Goal: Task Accomplishment & Management: Manage account settings

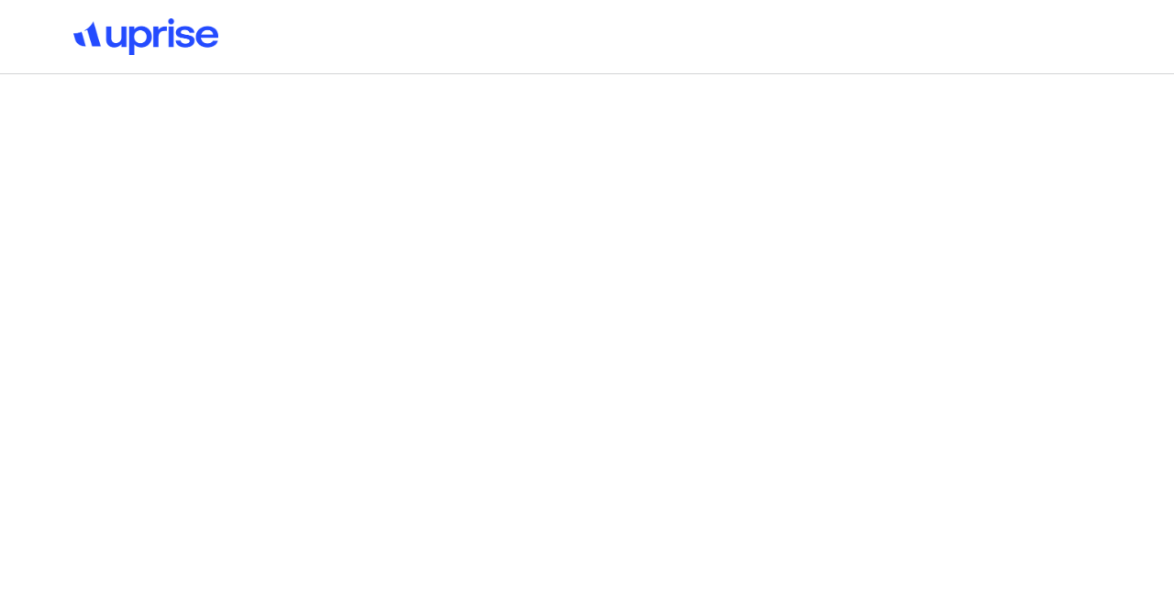
click at [395, 362] on button "Log in" at bounding box center [391, 373] width 105 height 48
click at [415, 453] on div "Forgot password?" at bounding box center [402, 459] width 127 height 22
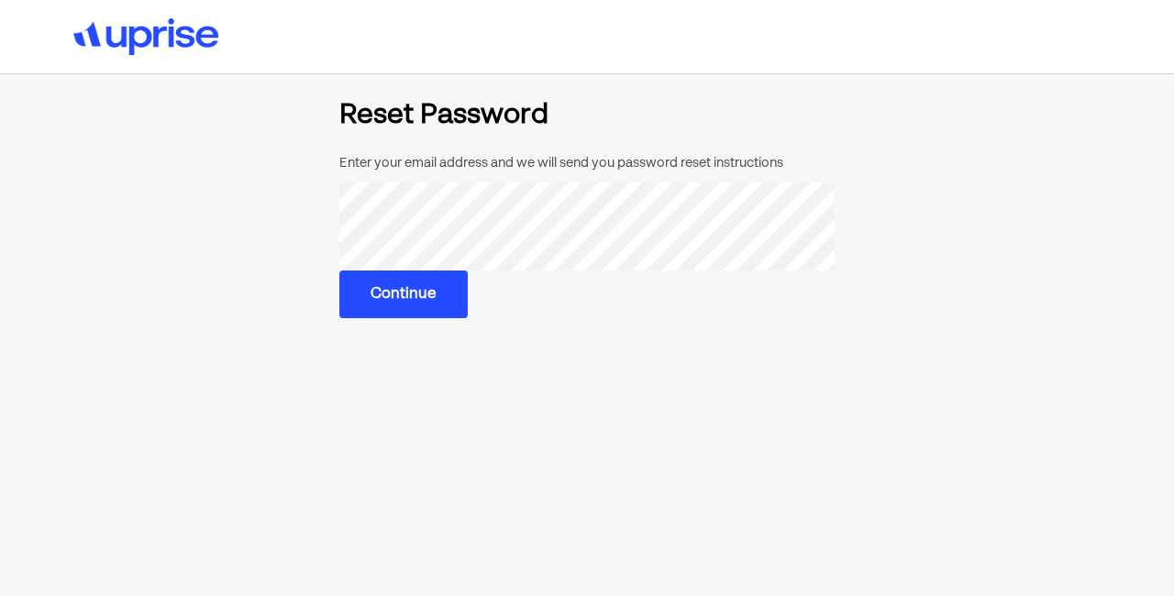
click at [392, 285] on button "Continue" at bounding box center [403, 294] width 128 height 48
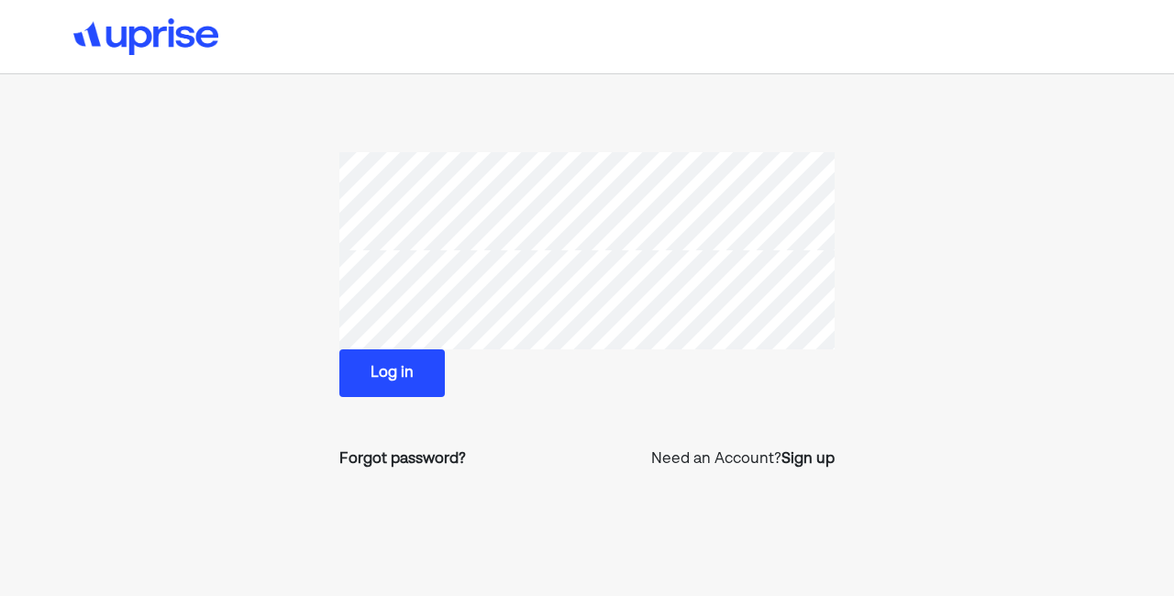
click at [375, 392] on button "Log in" at bounding box center [391, 373] width 105 height 48
click at [382, 377] on button "Log in" at bounding box center [391, 373] width 105 height 48
click at [406, 463] on div "Forgot password?" at bounding box center [402, 459] width 127 height 22
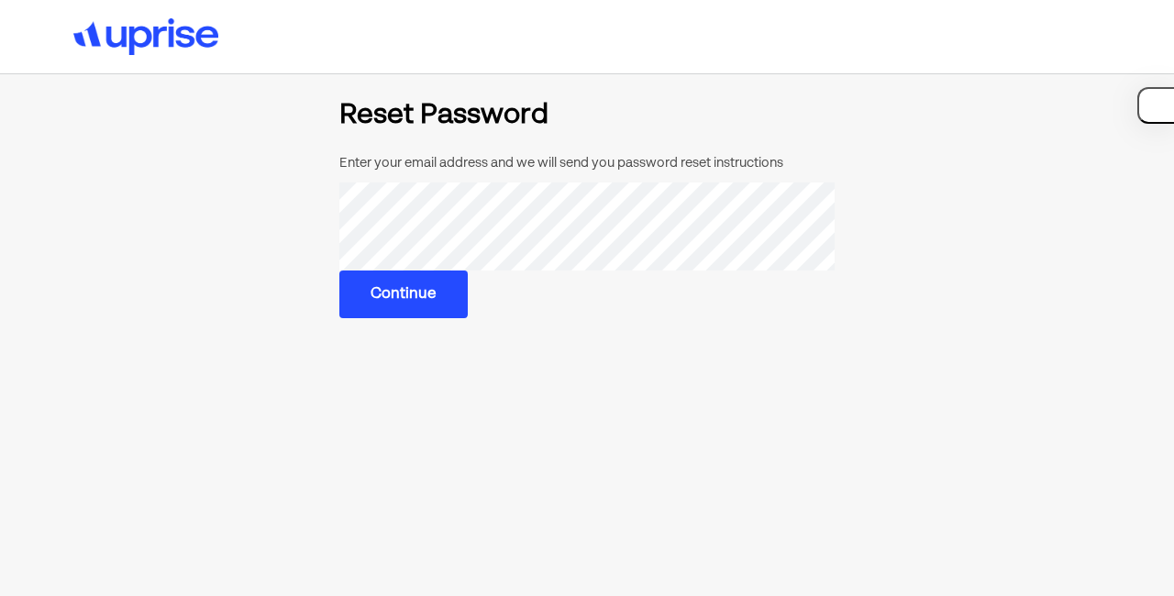
click at [401, 284] on button "Continue" at bounding box center [403, 294] width 128 height 48
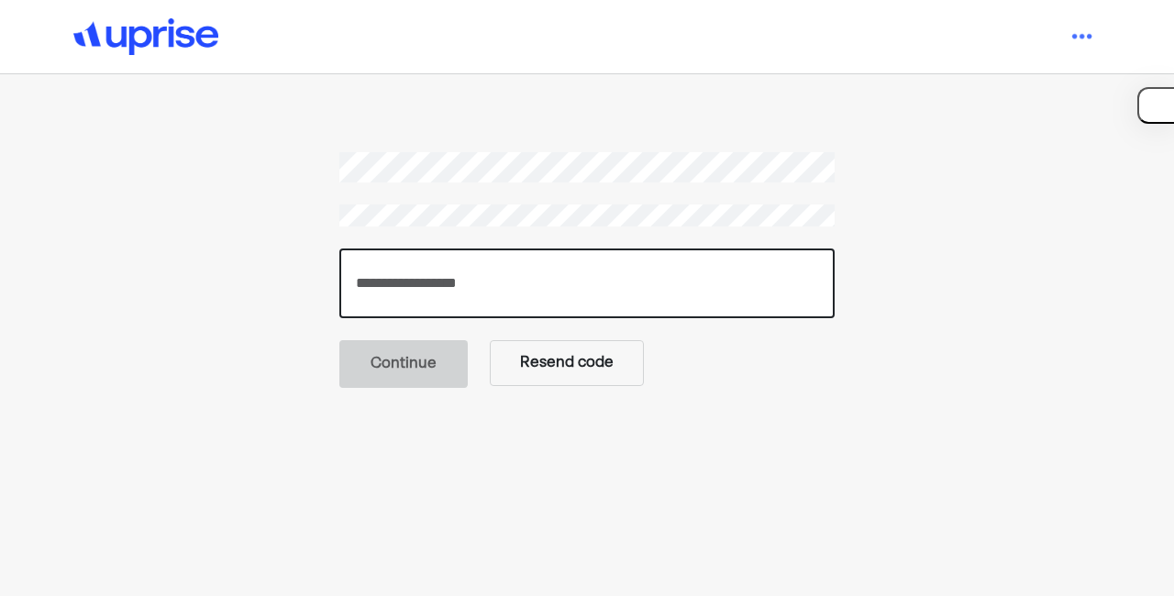
click at [522, 281] on input "number" at bounding box center [586, 283] width 495 height 70
paste input "******"
type input "******"
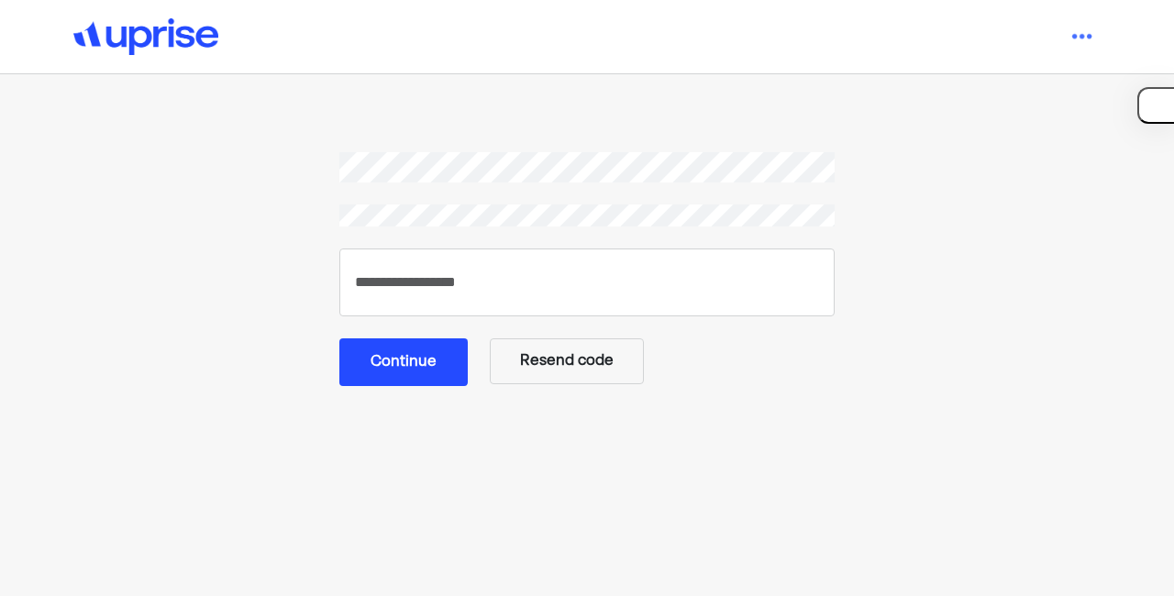
click at [410, 382] on button "Continue" at bounding box center [403, 362] width 128 height 48
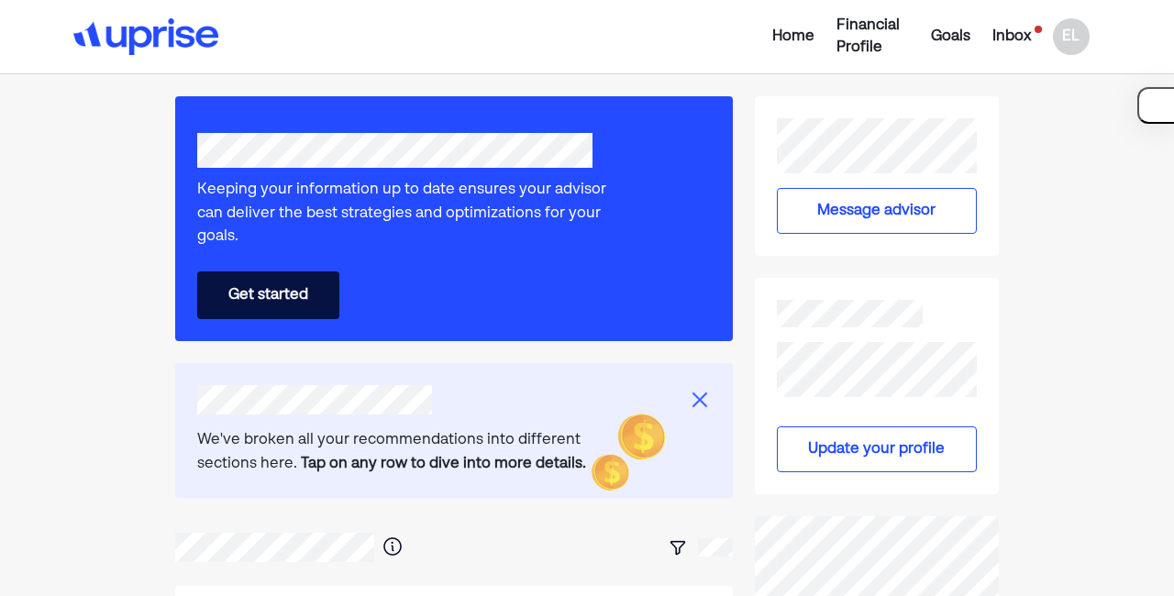
click at [1007, 35] on div "Inbox" at bounding box center [1011, 37] width 39 height 22
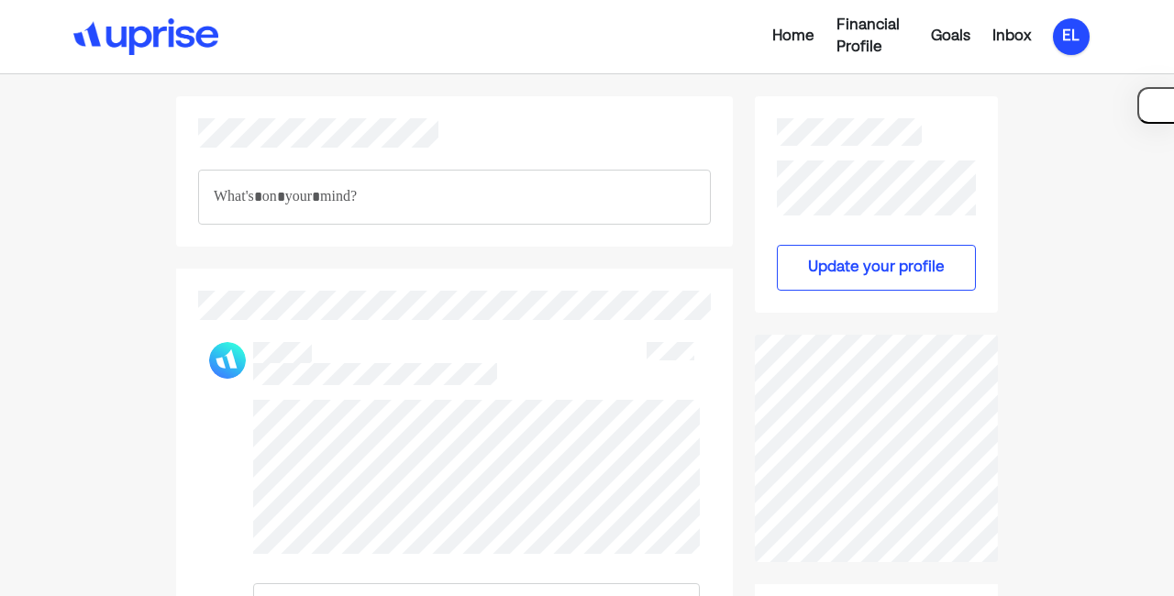
click at [1067, 38] on div "EL" at bounding box center [1071, 36] width 37 height 37
click at [1052, 110] on div "Settings" at bounding box center [1058, 114] width 59 height 22
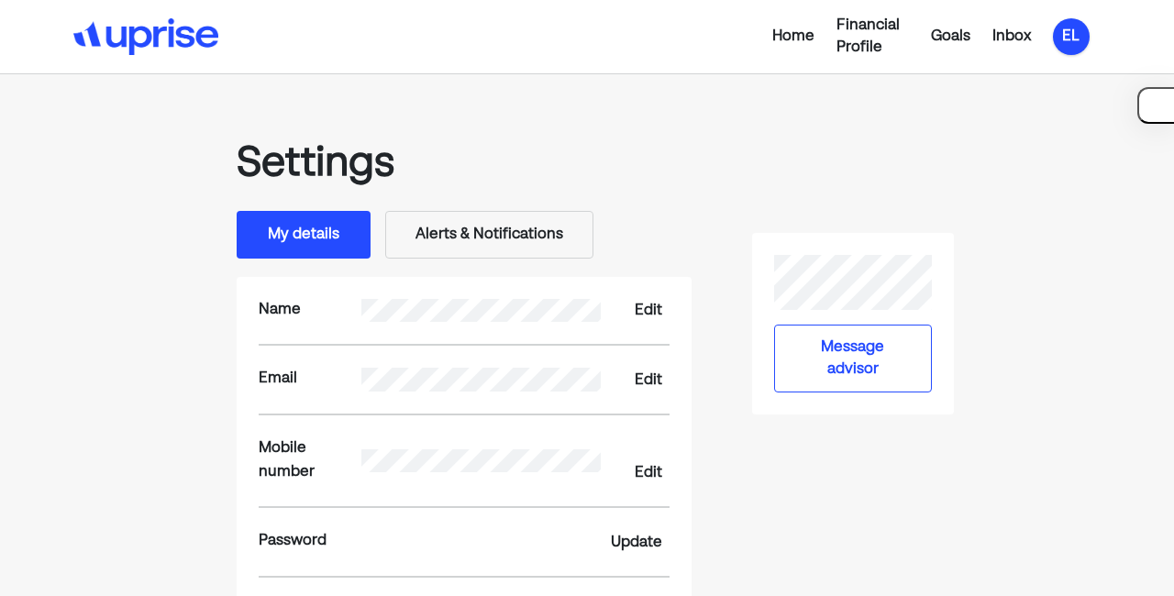
click at [1079, 31] on div "EL" at bounding box center [1071, 36] width 37 height 37
click at [1034, 74] on div "Upgrade" at bounding box center [1059, 80] width 61 height 22
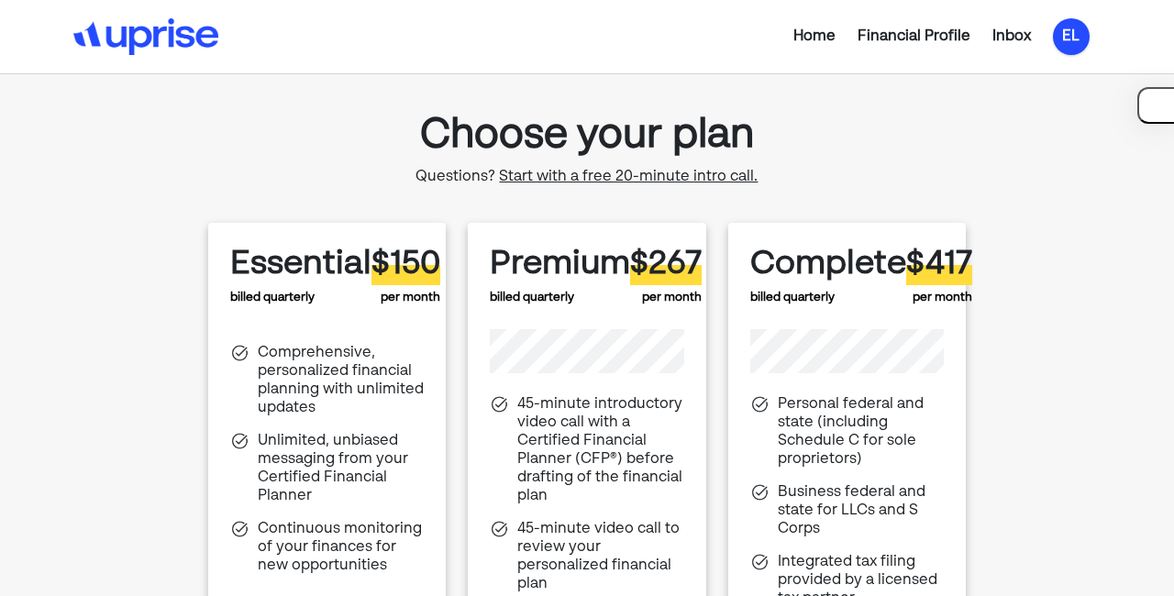
click at [1062, 39] on div "EL" at bounding box center [1071, 36] width 37 height 37
click at [1045, 147] on div "Log out" at bounding box center [1056, 148] width 54 height 22
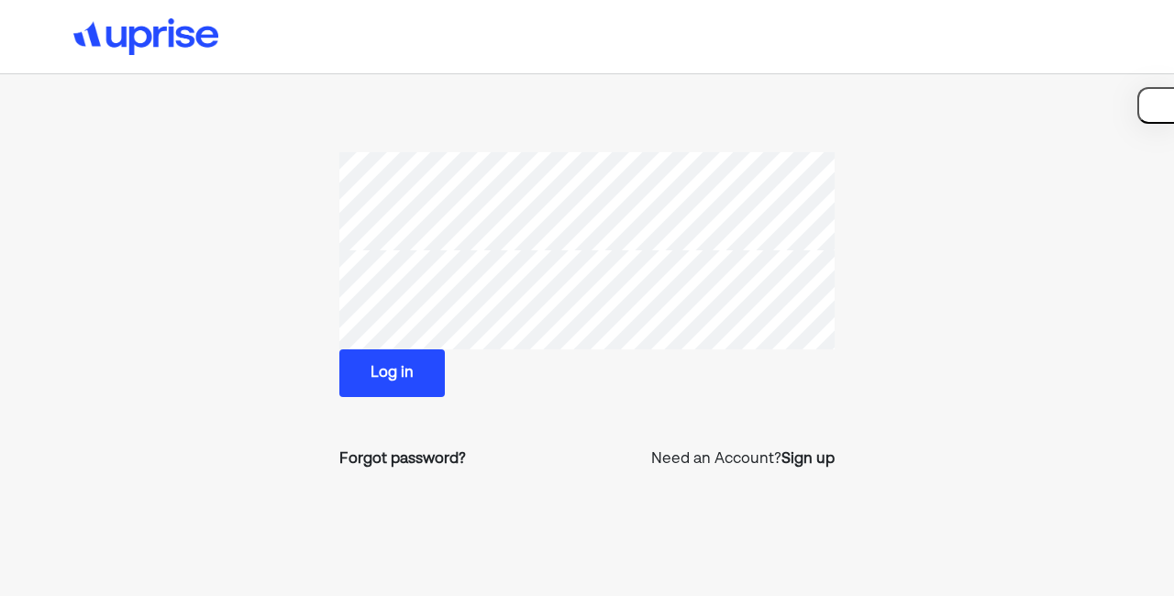
click at [422, 358] on button "Log in" at bounding box center [391, 373] width 105 height 48
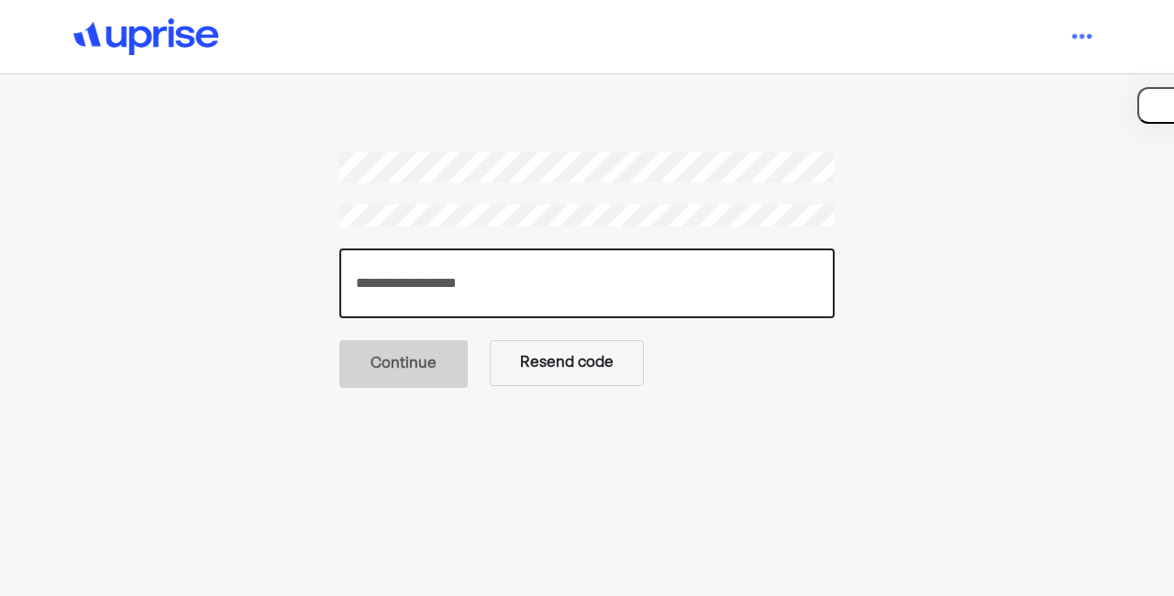
click at [665, 275] on input "number" at bounding box center [586, 283] width 495 height 70
paste input "******"
type input "******"
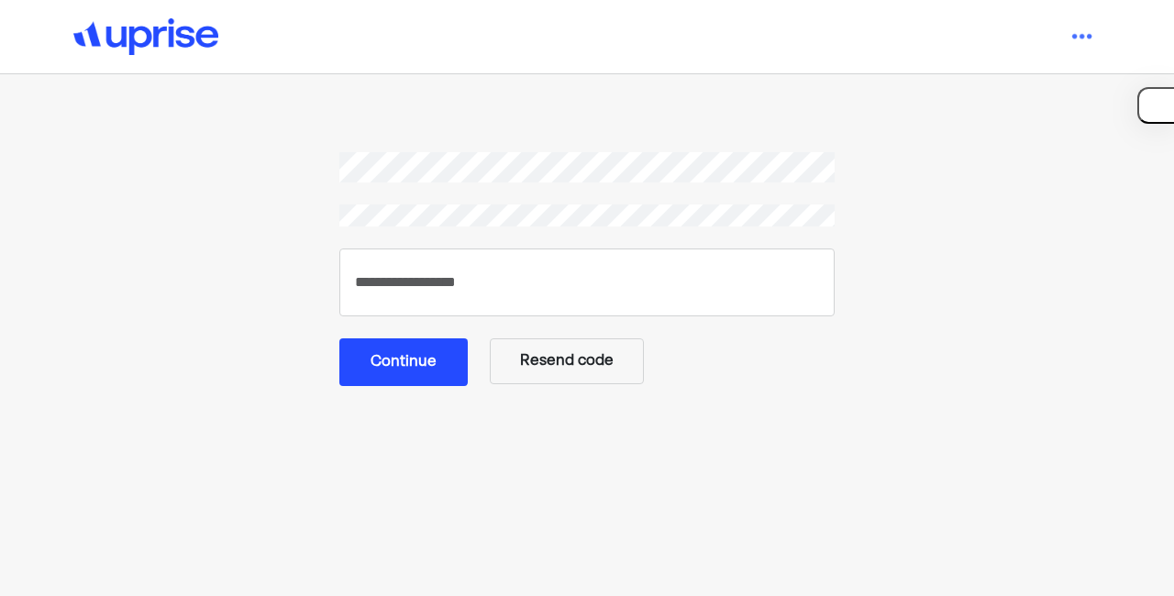
click at [403, 353] on button "Continue" at bounding box center [403, 362] width 128 height 48
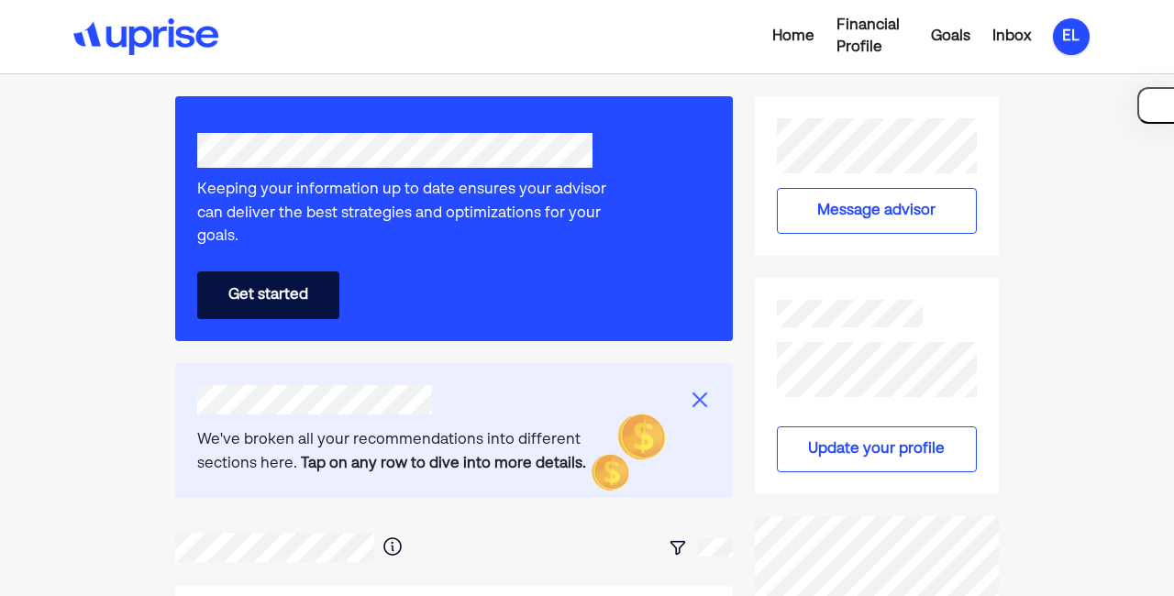
click at [1053, 41] on div "EL" at bounding box center [1071, 36] width 37 height 37
click at [1065, 103] on div "Settings" at bounding box center [1058, 114] width 59 height 22
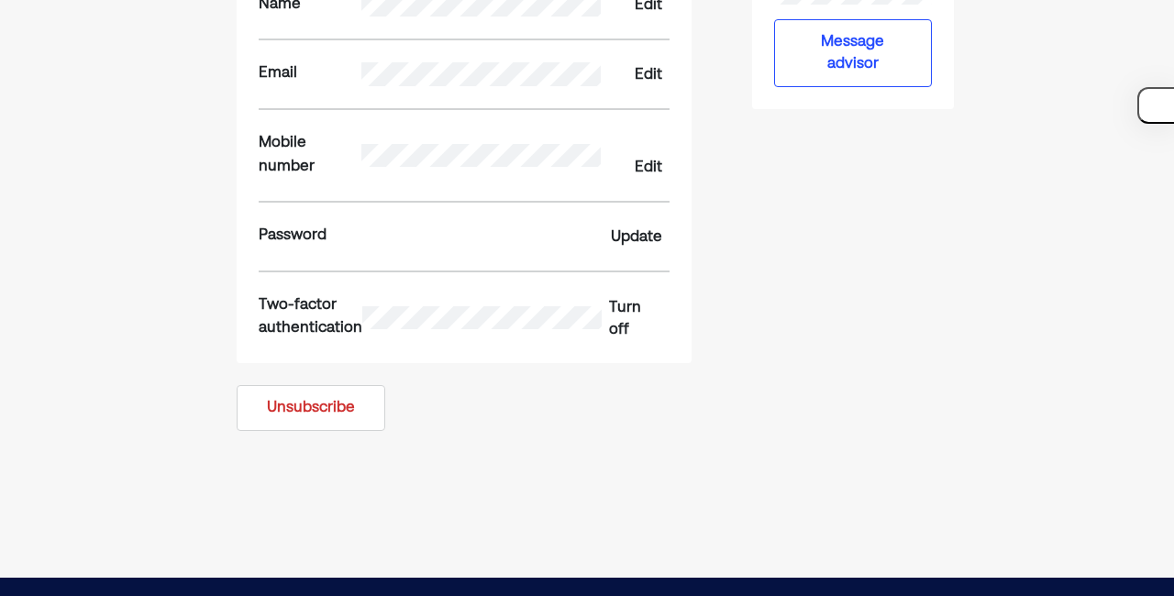
scroll to position [372, 0]
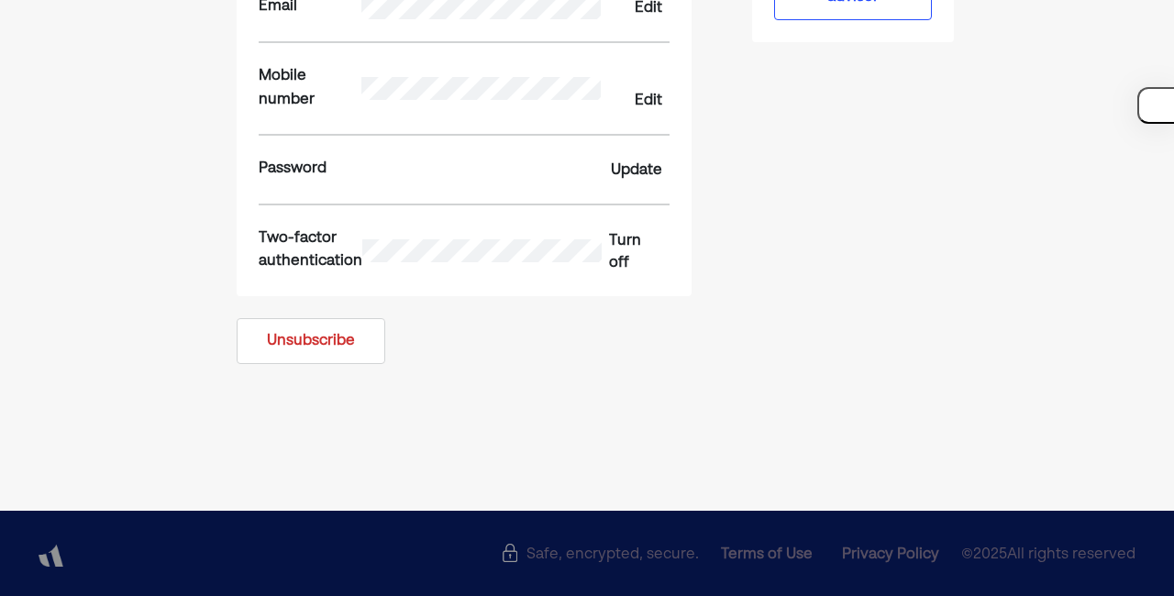
click at [363, 334] on button "Unsubscribe" at bounding box center [311, 341] width 149 height 46
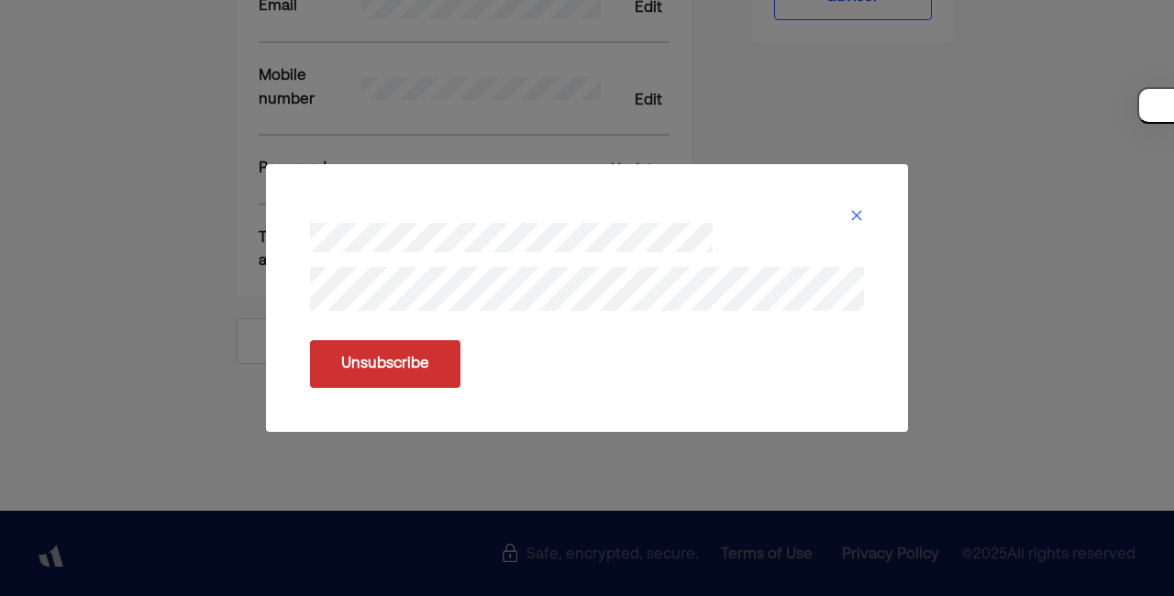
click at [391, 358] on button "Unsubscribe" at bounding box center [385, 364] width 150 height 48
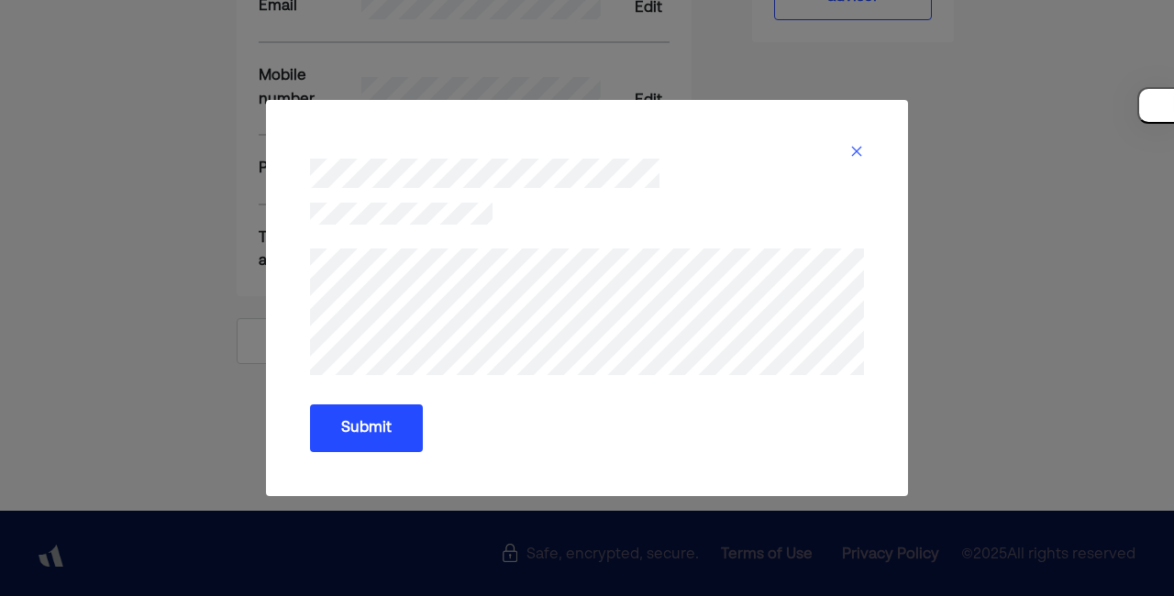
click at [358, 436] on button "Submit" at bounding box center [366, 428] width 113 height 48
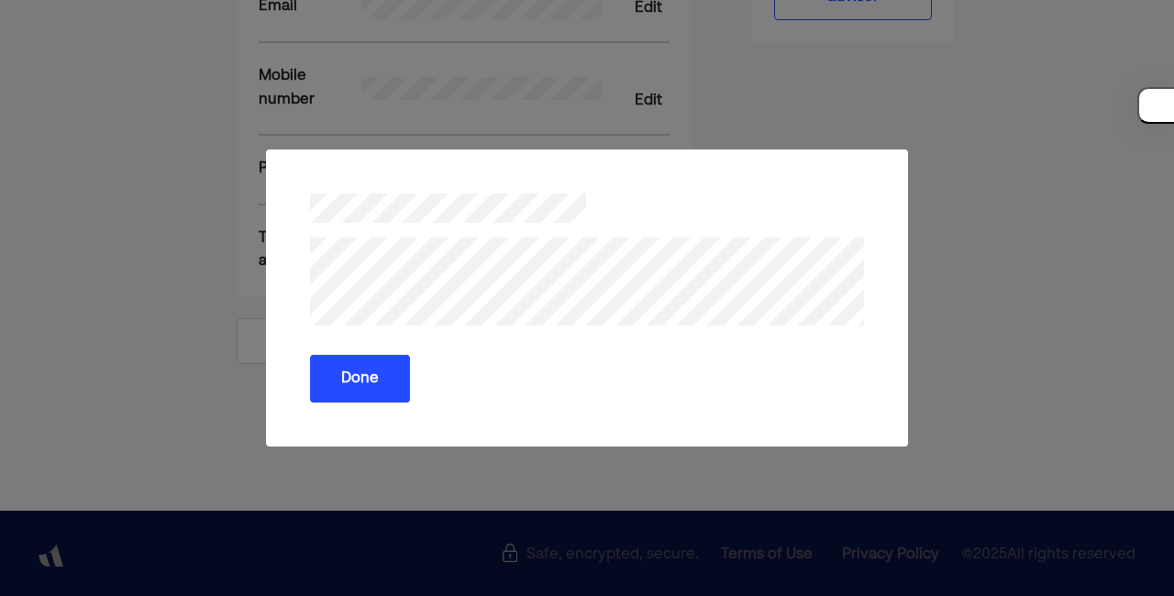
scroll to position [305, 0]
click at [370, 370] on button "Done" at bounding box center [360, 379] width 100 height 48
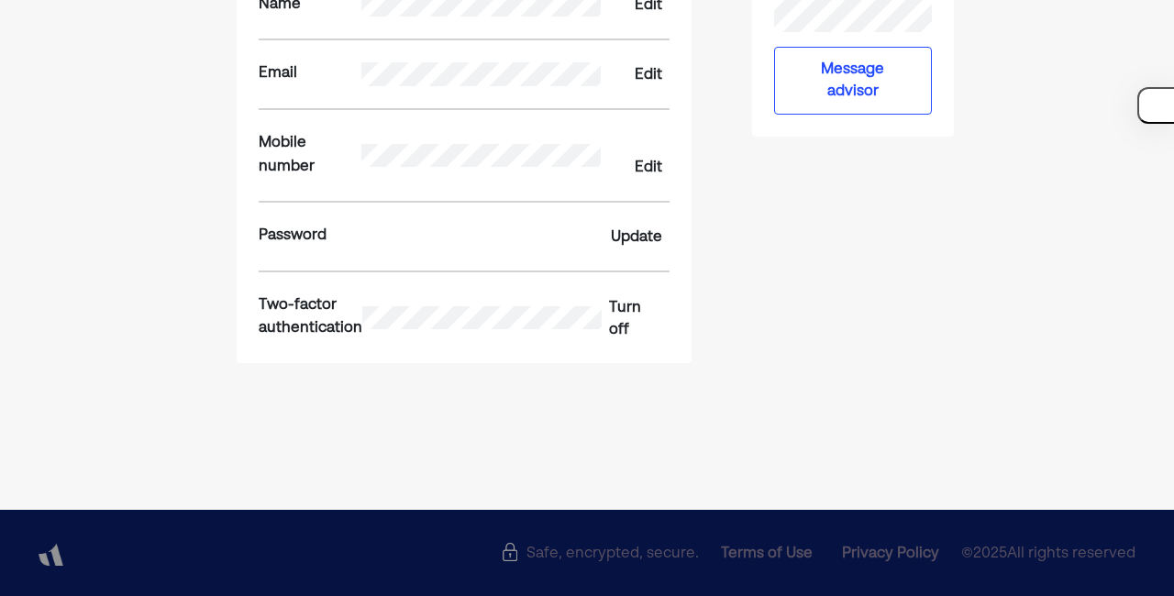
scroll to position [0, 0]
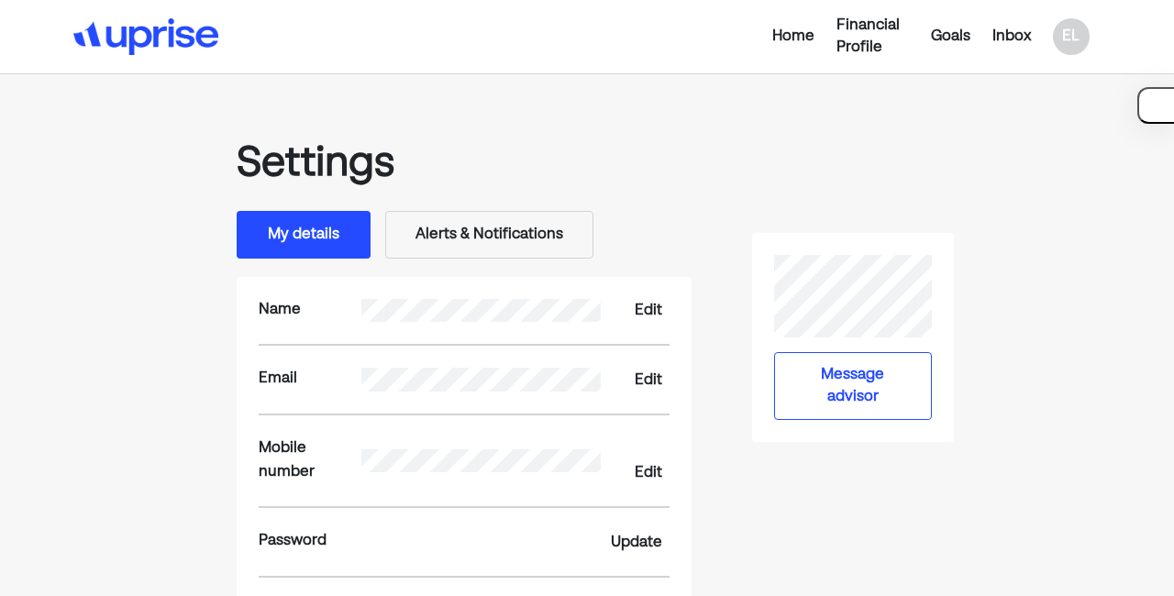
click at [834, 390] on button "Message advisor" at bounding box center [853, 386] width 158 height 68
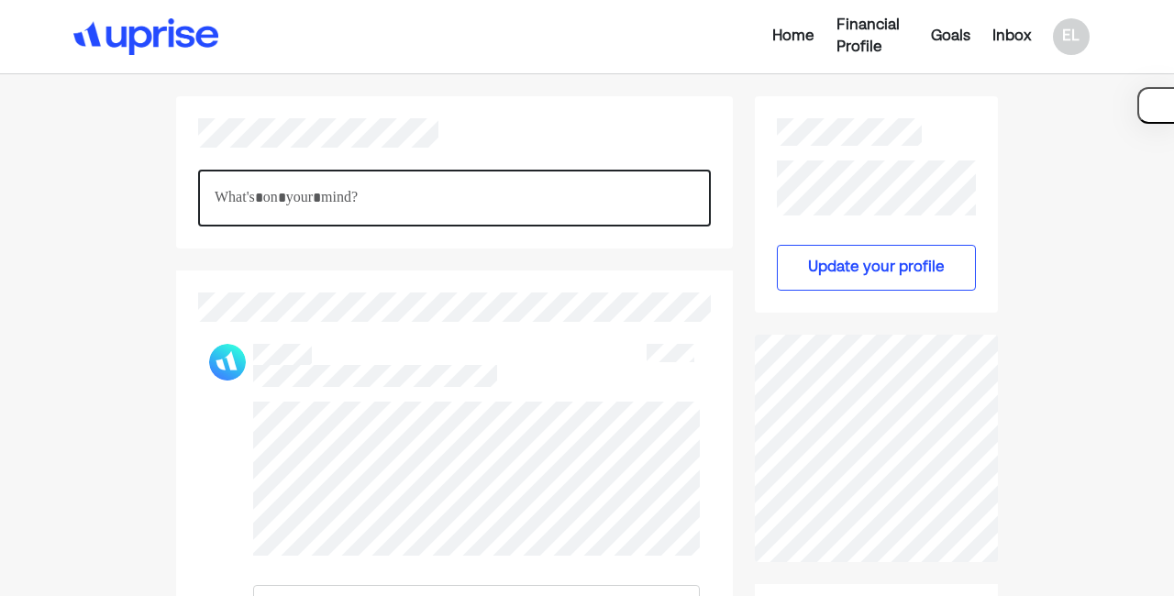
click at [477, 193] on p "Rich Text Editor. Editing area: main" at bounding box center [455, 198] width 480 height 24
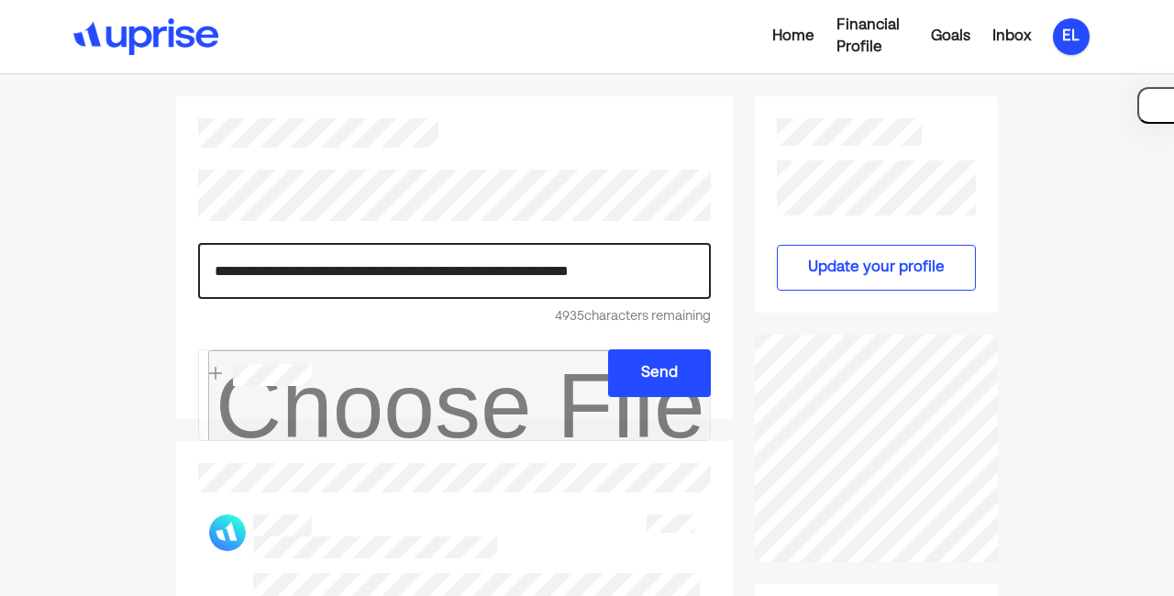
click at [1076, 45] on div "EL" at bounding box center [1071, 36] width 37 height 37
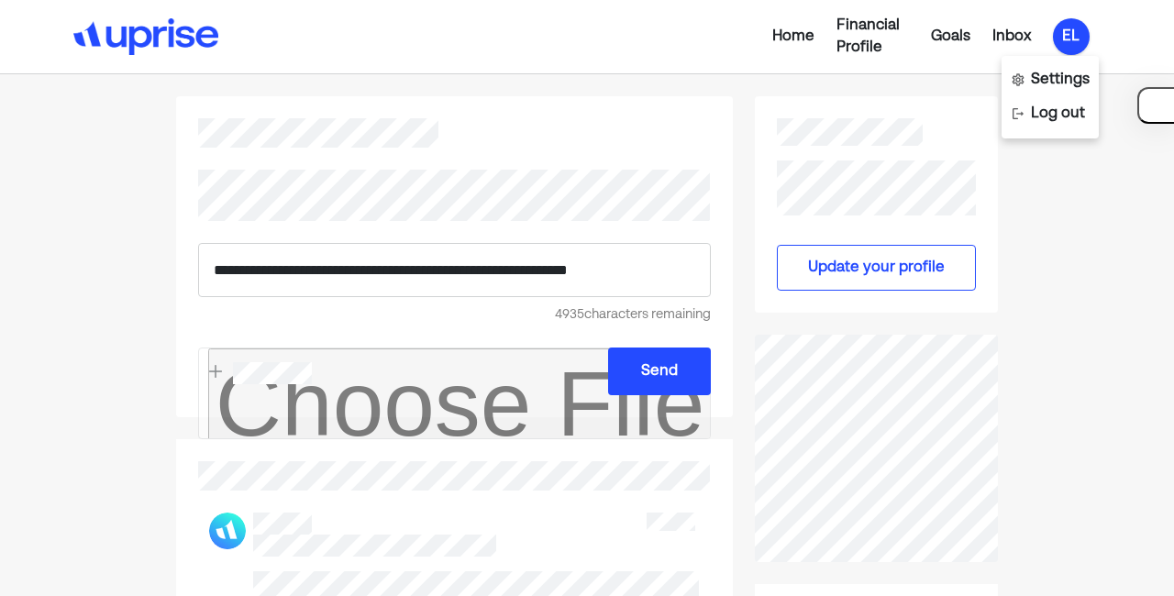
click at [652, 264] on p "**********" at bounding box center [454, 271] width 481 height 24
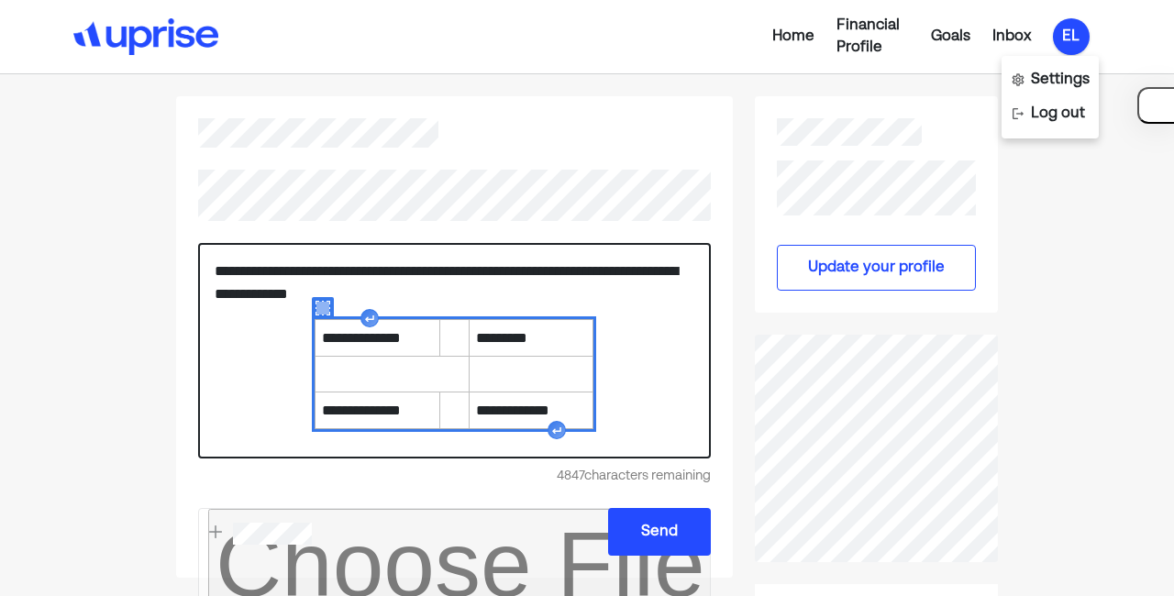
click at [617, 368] on div "**********" at bounding box center [454, 350] width 513 height 215
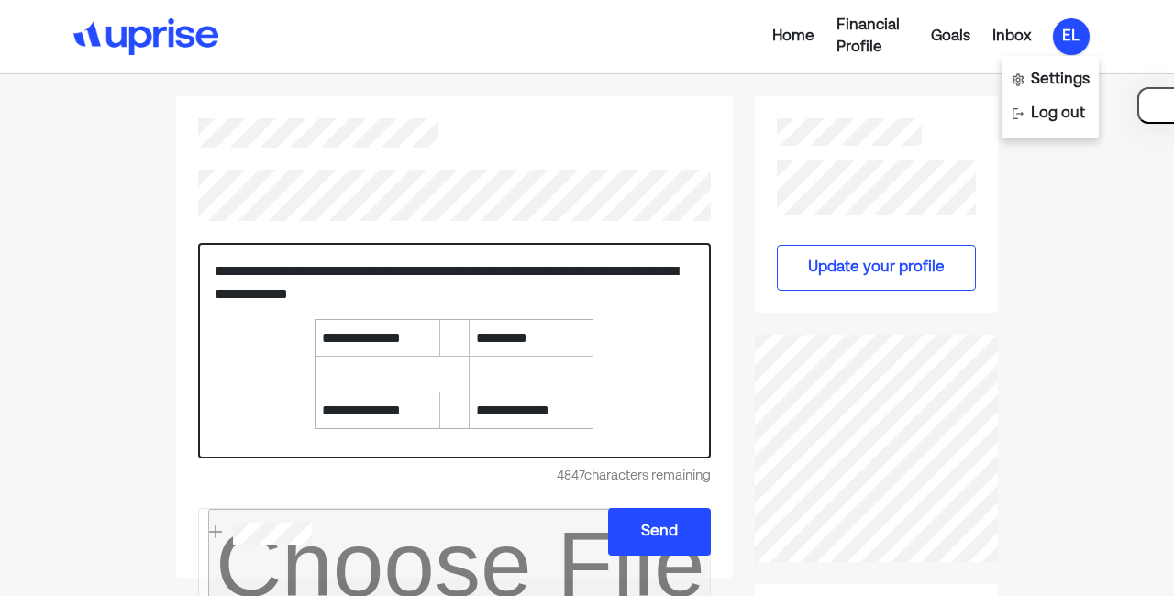
click at [547, 293] on p "**********" at bounding box center [455, 282] width 480 height 47
click at [673, 524] on button "Send" at bounding box center [659, 532] width 103 height 48
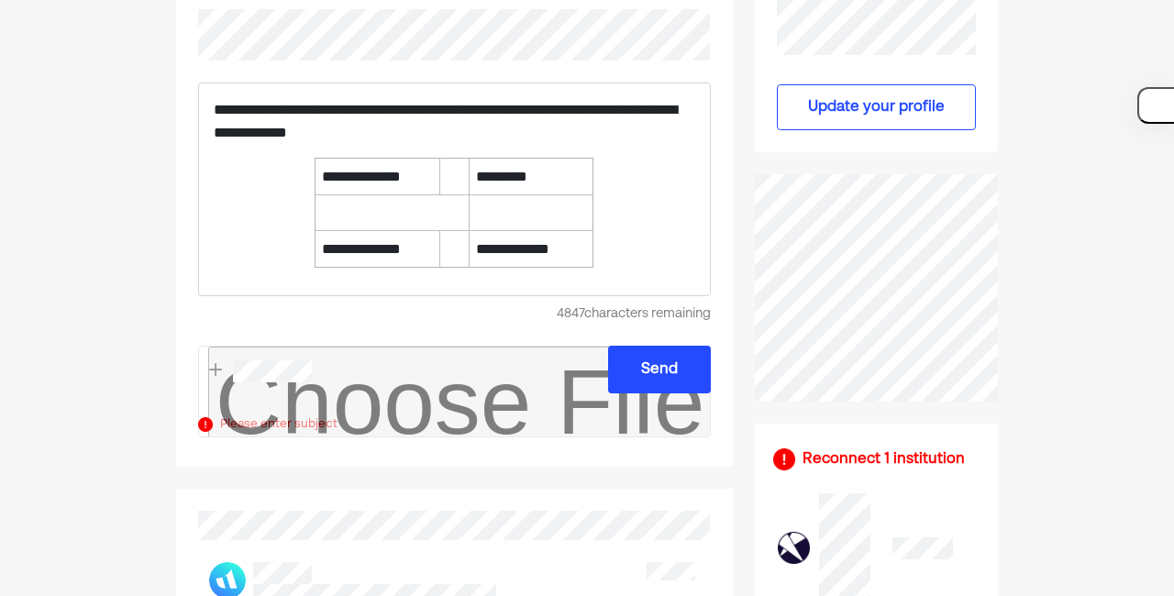
scroll to position [135, 0]
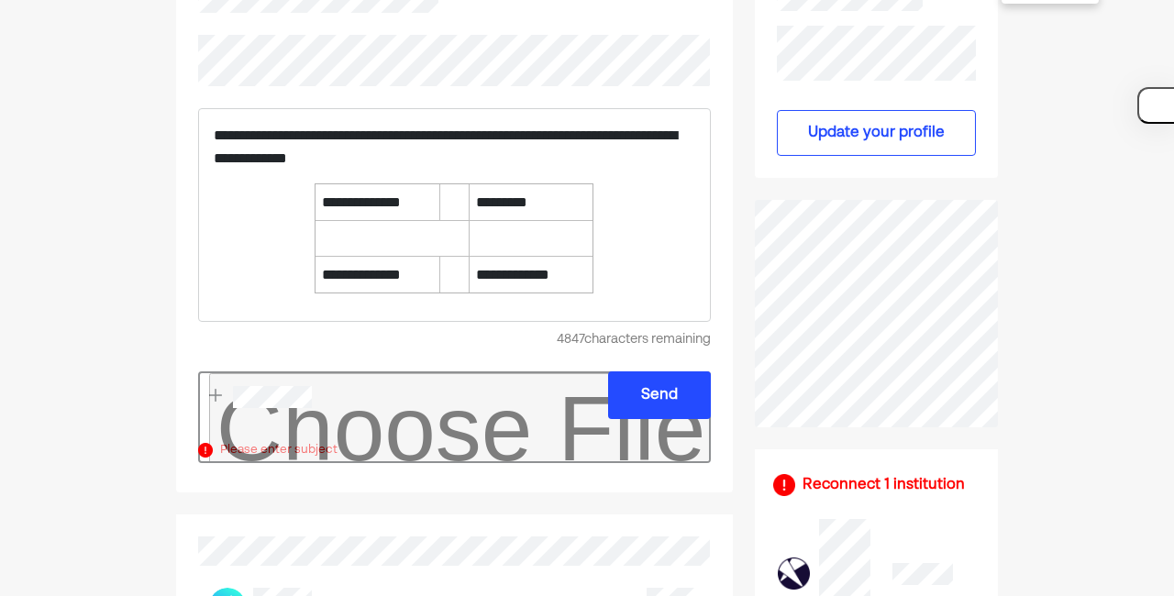
click at [368, 441] on input "file" at bounding box center [454, 417] width 513 height 92
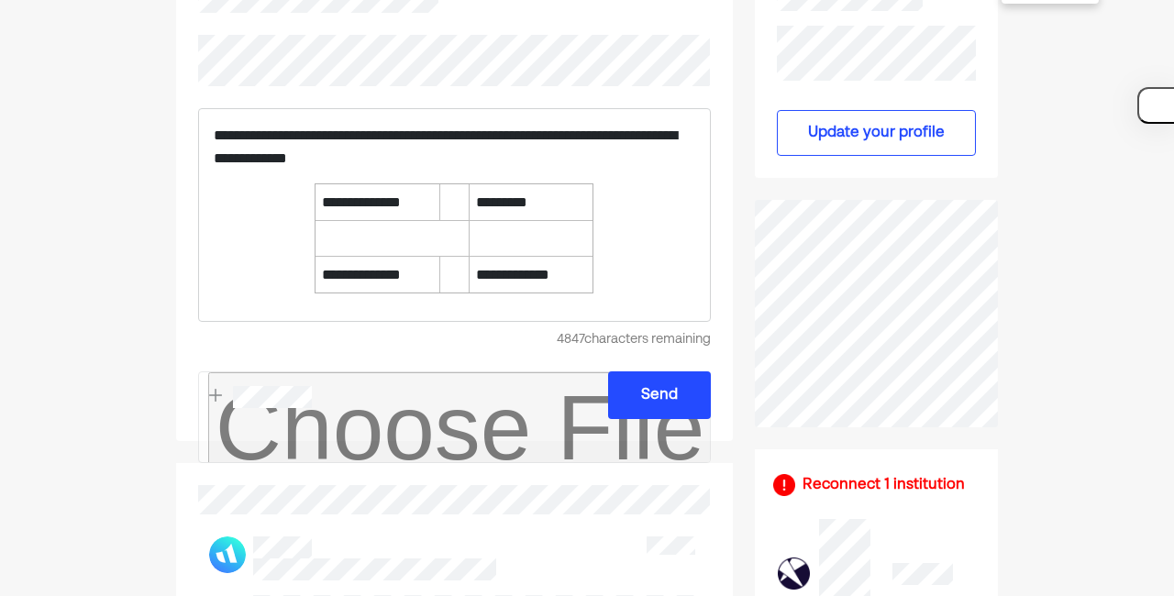
click at [610, 385] on button "Send" at bounding box center [659, 395] width 103 height 48
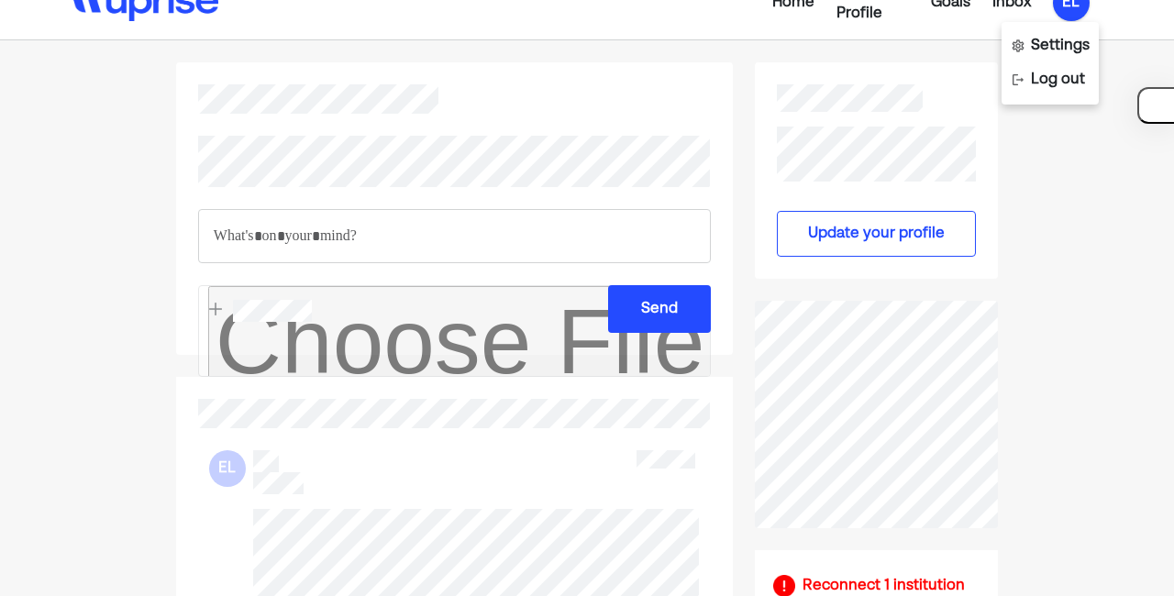
scroll to position [0, 0]
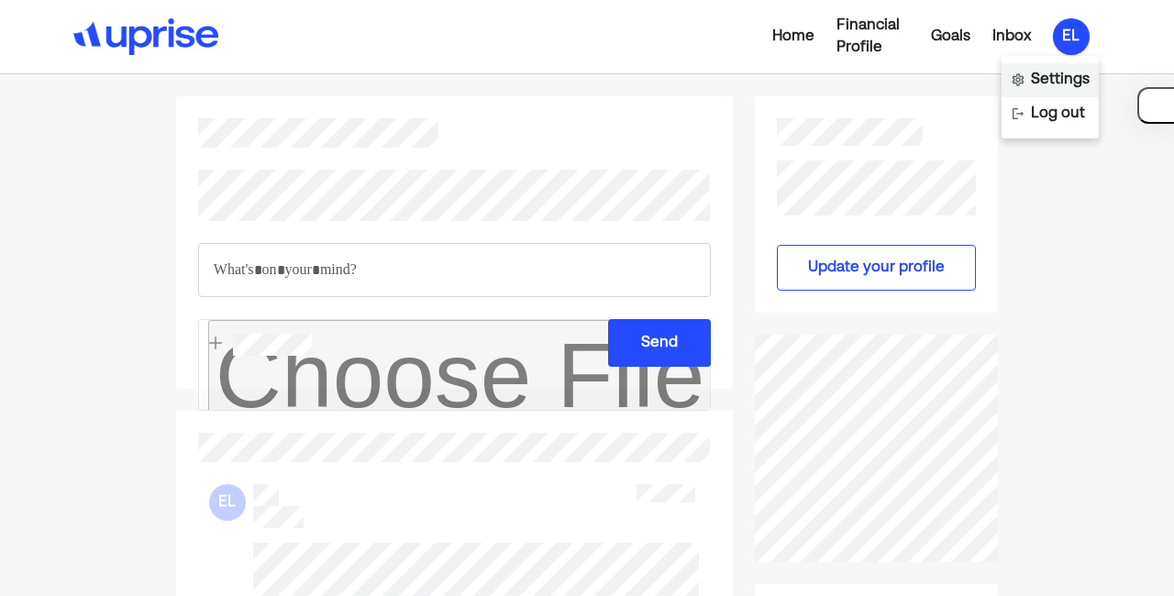
click at [1044, 72] on div "Settings" at bounding box center [1060, 80] width 59 height 22
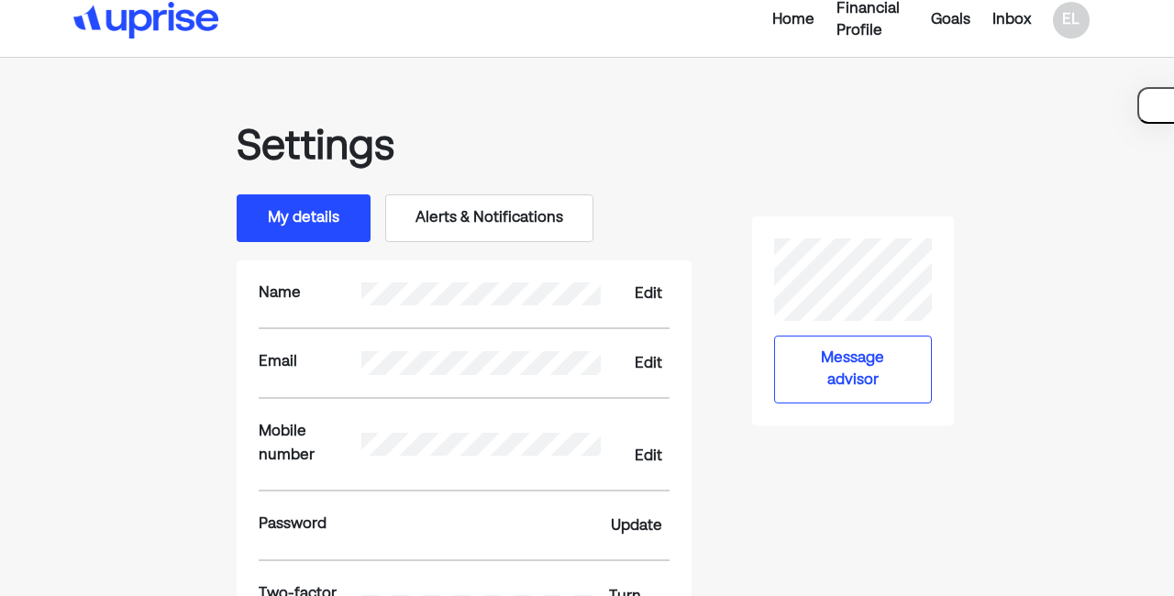
scroll to position [16, 0]
click at [543, 214] on button "Alerts & Notifications" at bounding box center [489, 219] width 208 height 48
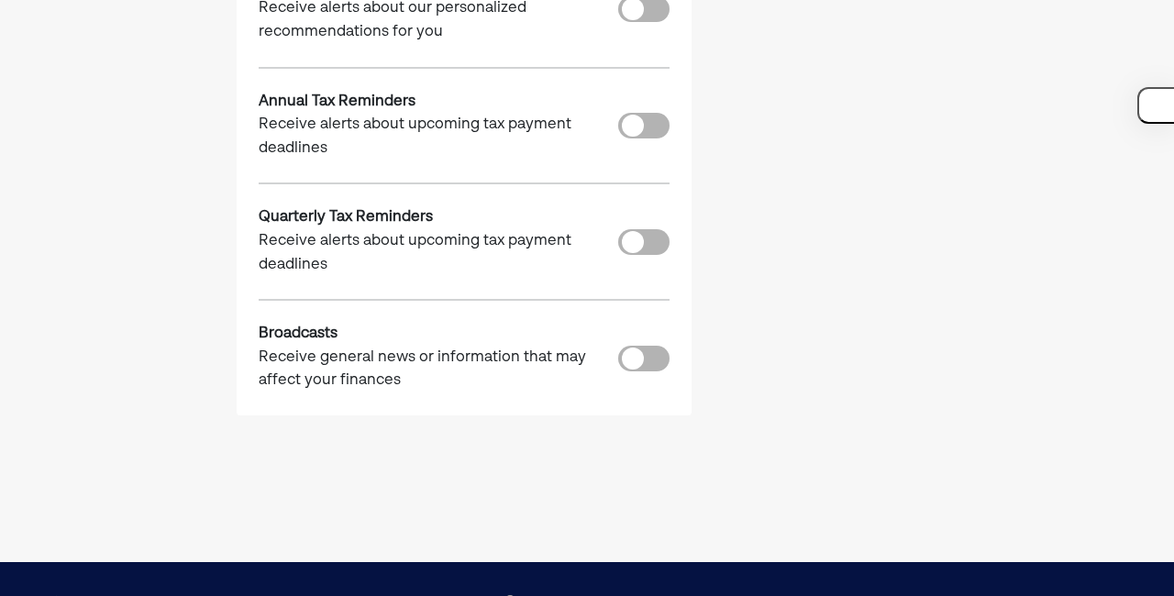
scroll to position [0, 0]
